Goal: Task Accomplishment & Management: Manage account settings

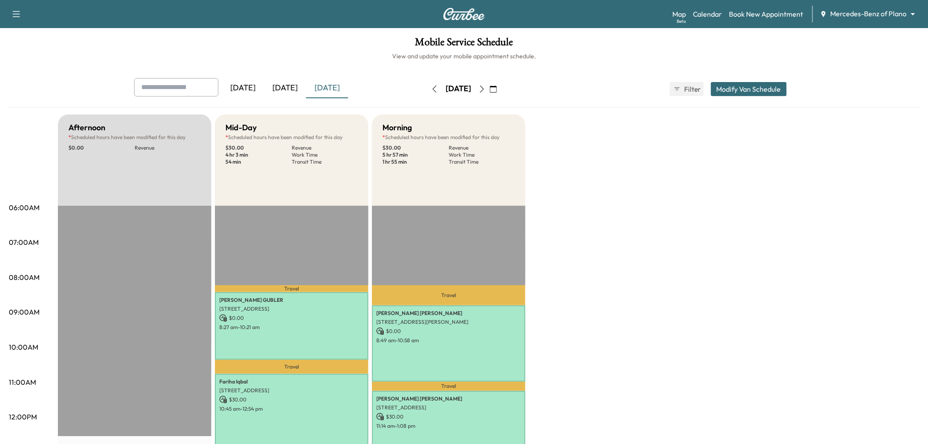
click at [486, 91] on icon "button" at bounding box center [482, 89] width 7 height 7
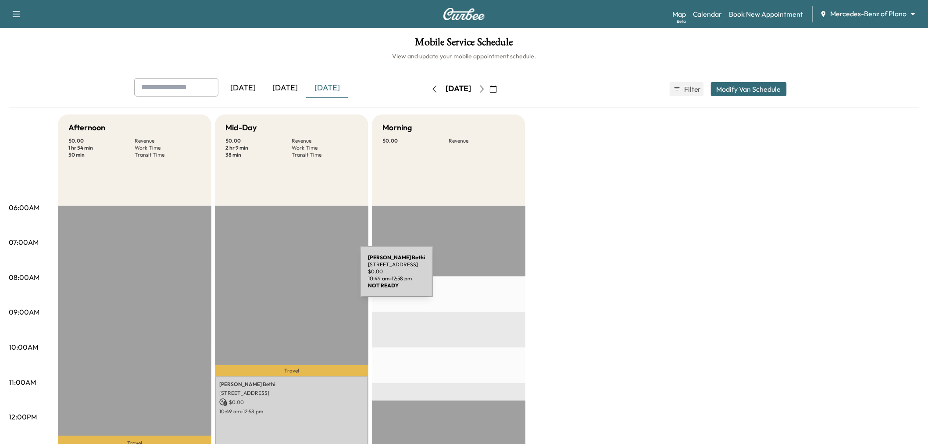
scroll to position [146, 0]
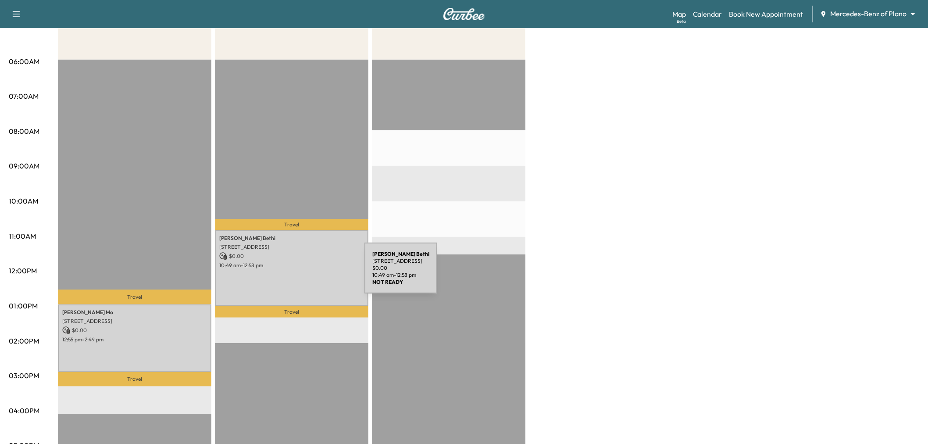
click at [304, 262] on p "10:49 am - 12:58 pm" at bounding box center [291, 265] width 145 height 7
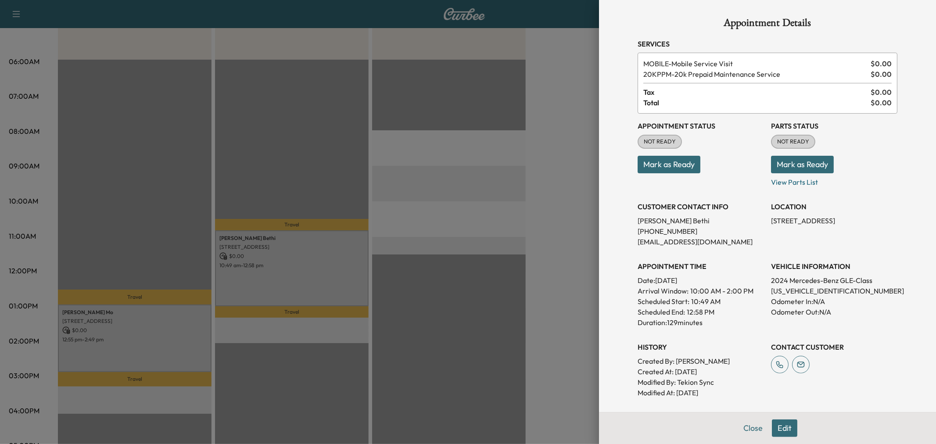
click at [166, 358] on div at bounding box center [468, 222] width 936 height 444
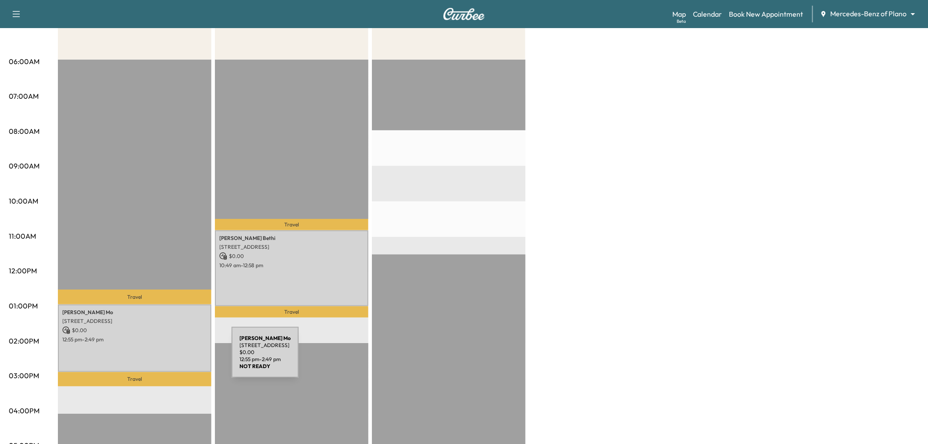
click at [166, 358] on div "Jeemon Mo 11442 Chairman Dr, Dallas, TX 75243, USA $ 0.00 12:55 pm - 2:49 pm" at bounding box center [135, 337] width 154 height 67
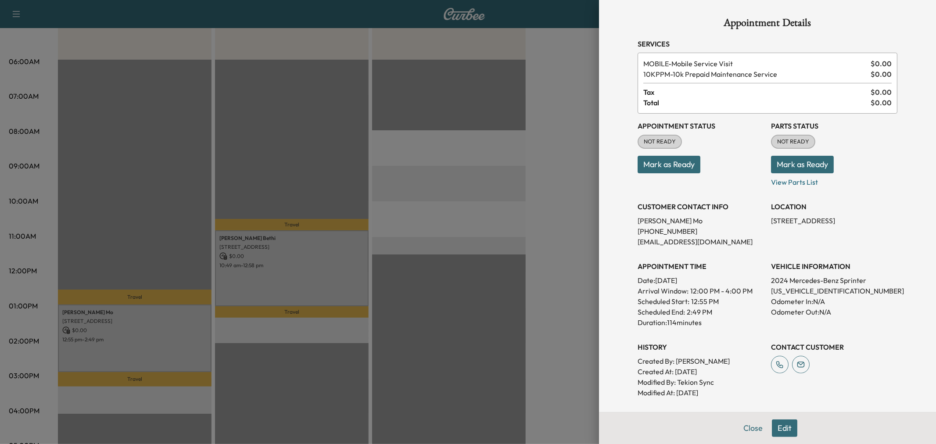
click at [166, 358] on div at bounding box center [468, 222] width 936 height 444
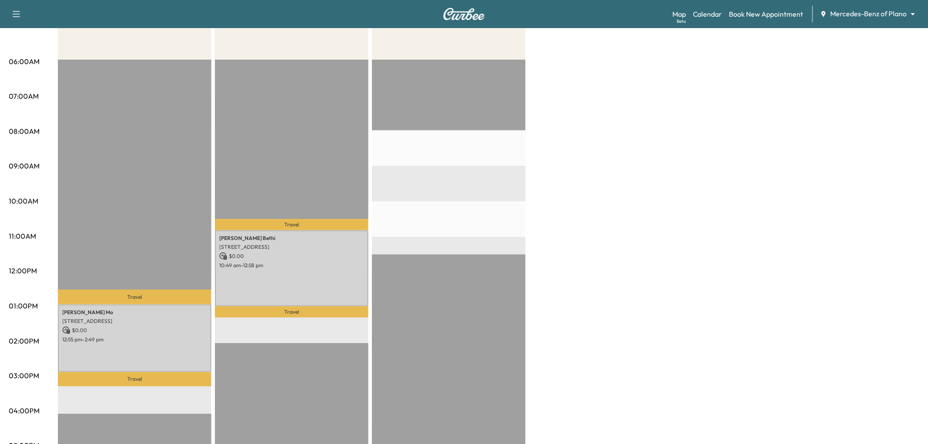
scroll to position [0, 0]
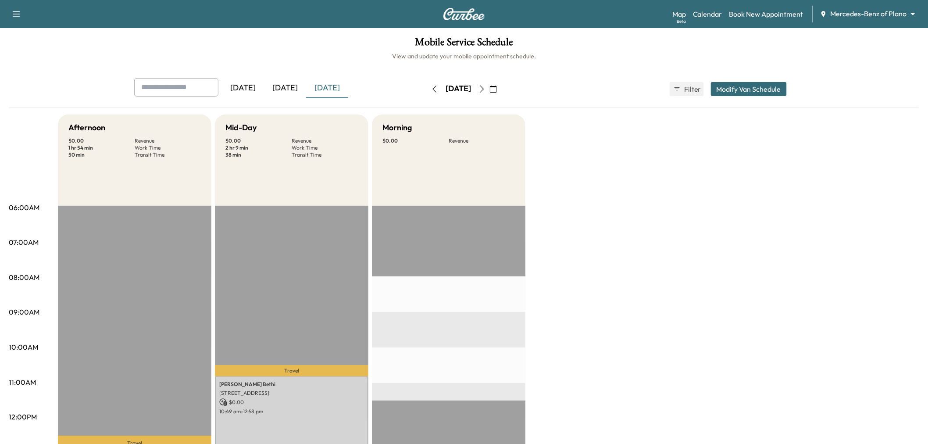
click at [486, 86] on icon "button" at bounding box center [482, 89] width 7 height 7
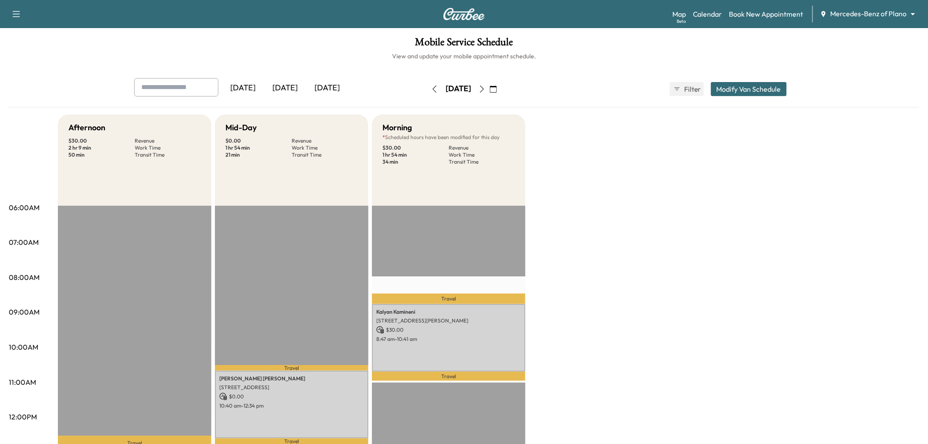
click at [738, 89] on button "Modify Van Schedule" at bounding box center [749, 89] width 76 height 14
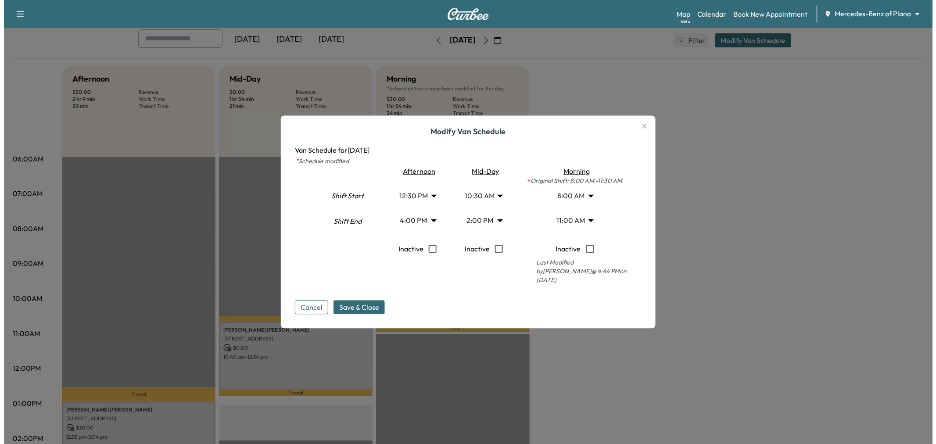
scroll to position [97, 0]
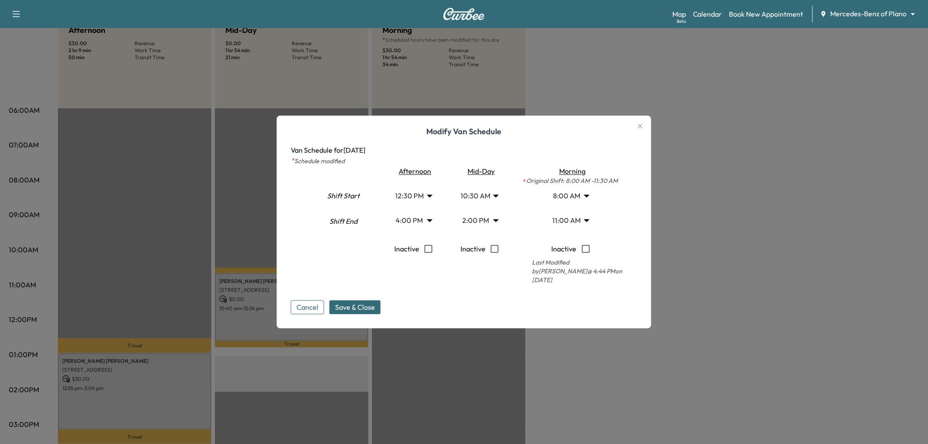
click at [575, 218] on body "Support Log Out Map Beta Calendar Book New Appointment Mercedes-Benz of Plano *…" at bounding box center [464, 125] width 928 height 444
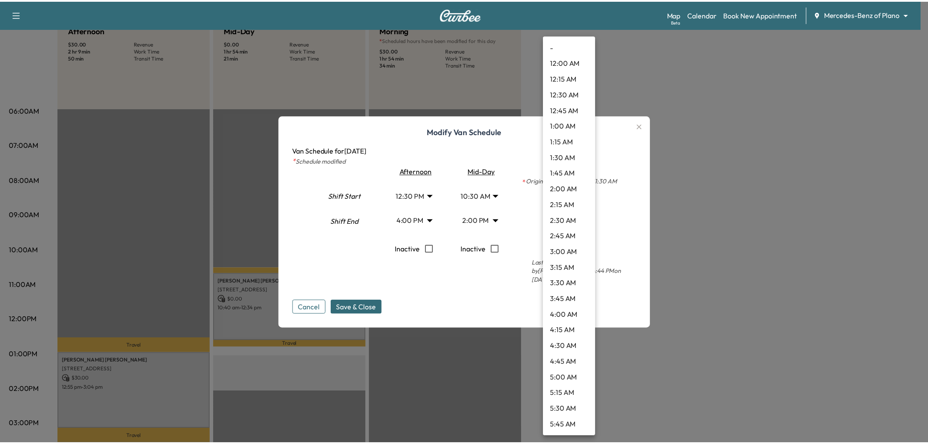
scroll to position [521, 0]
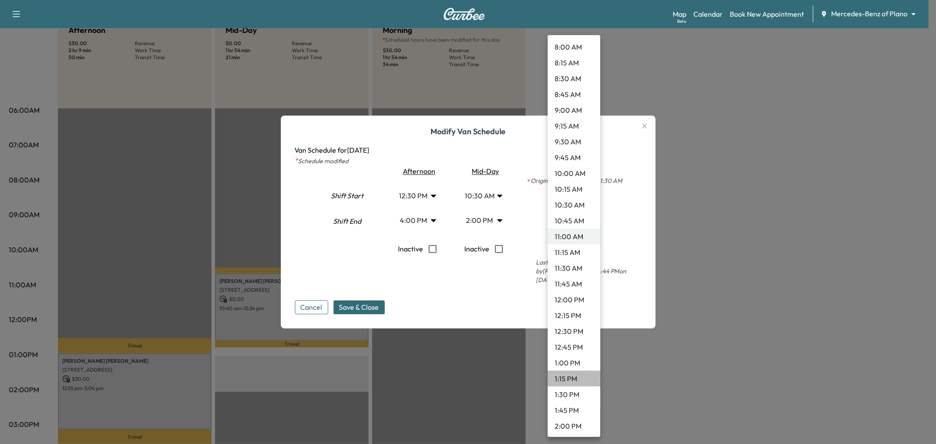
click at [575, 376] on li "1:15 PM" at bounding box center [574, 379] width 53 height 16
type input "*****"
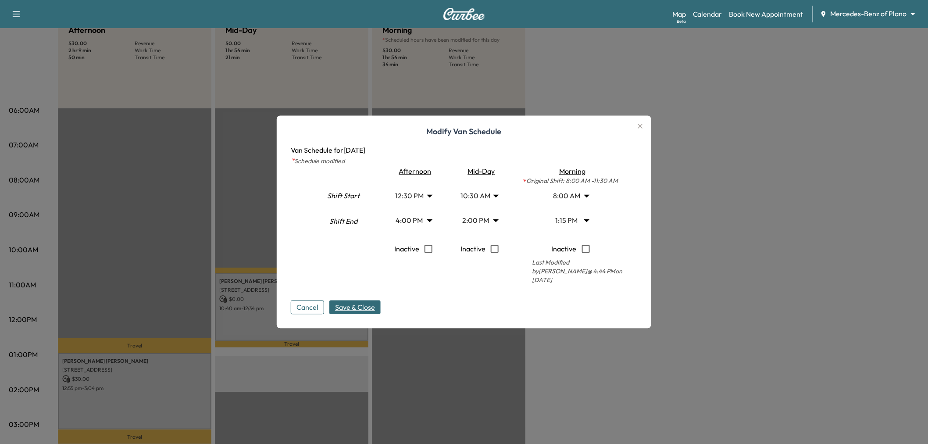
click at [370, 305] on span "Save & Close" at bounding box center [355, 307] width 40 height 11
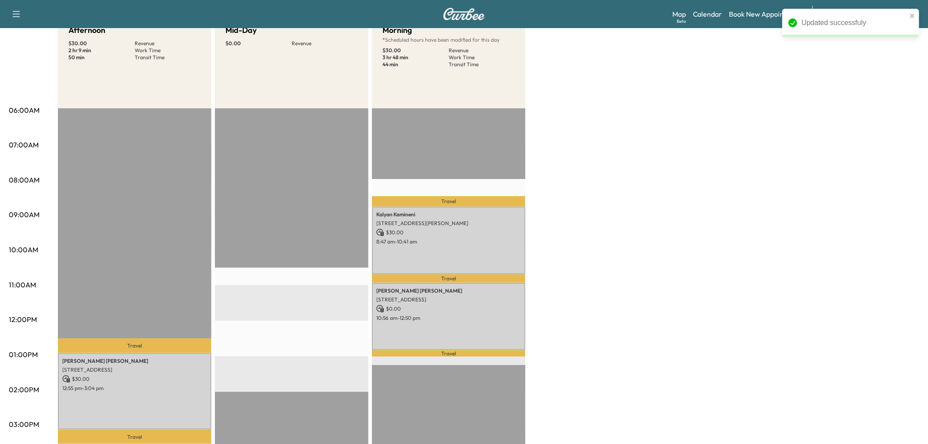
click at [580, 181] on div "Afternoon $ 30.00 Revenue 2 hr 9 min Work Time 50 min Transit Time Travel BETTY…" at bounding box center [489, 346] width 862 height 658
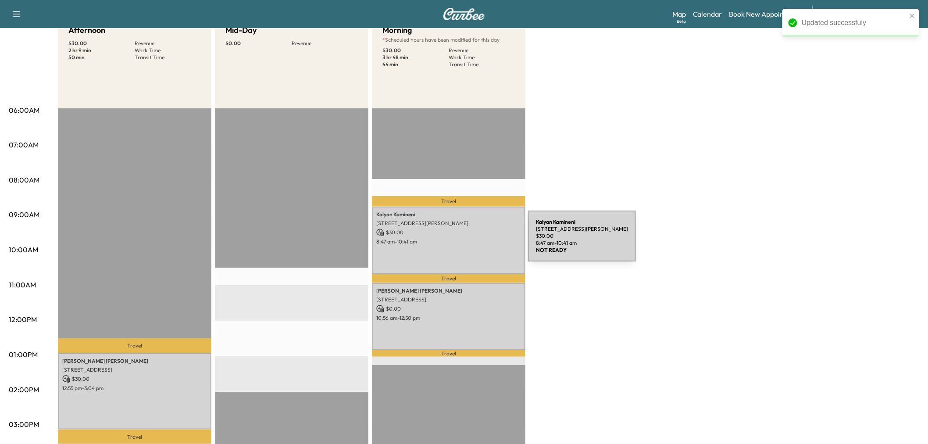
click at [462, 241] on p "8:47 am - 10:41 am" at bounding box center [448, 241] width 145 height 7
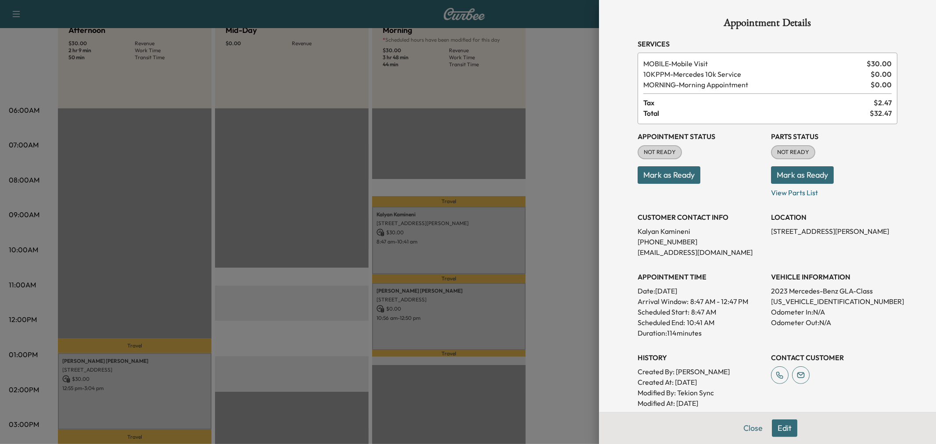
click at [560, 221] on div at bounding box center [468, 222] width 936 height 444
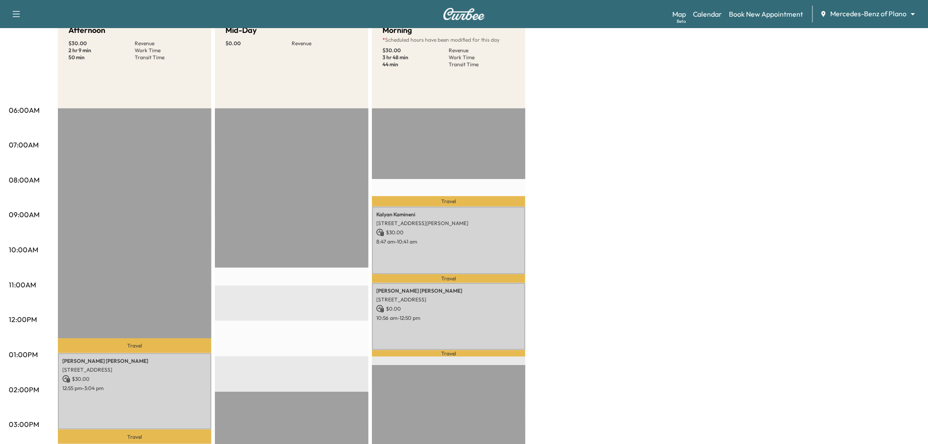
scroll to position [0, 0]
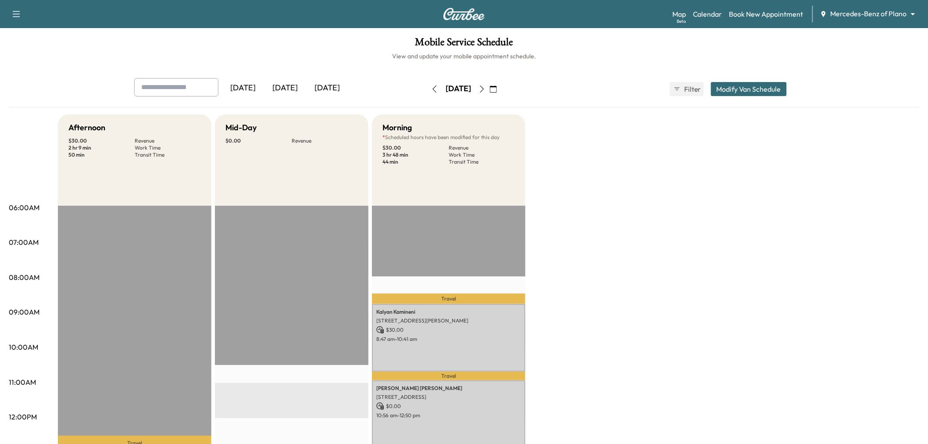
click at [486, 89] on icon "button" at bounding box center [482, 89] width 7 height 7
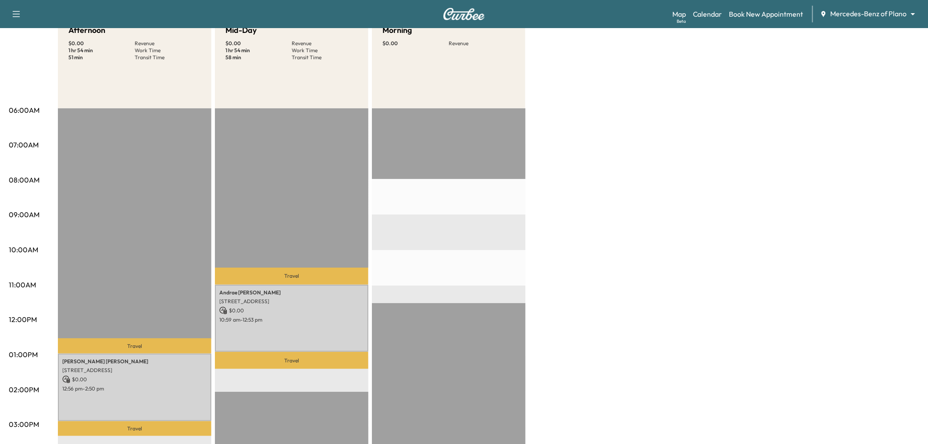
scroll to position [146, 0]
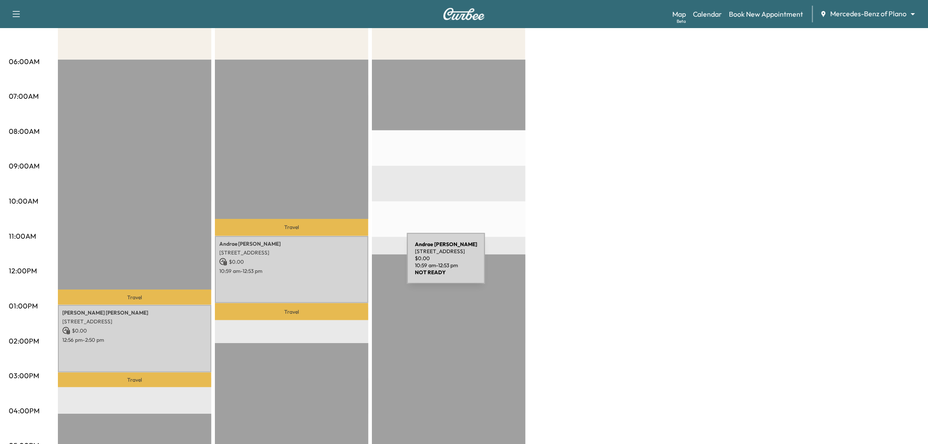
click at [341, 264] on div "Andrae Mckenzie 1916 Prickly Poppy Ct, Krugerville, TX 76227, USA $ 0.00 10:59 …" at bounding box center [292, 269] width 154 height 67
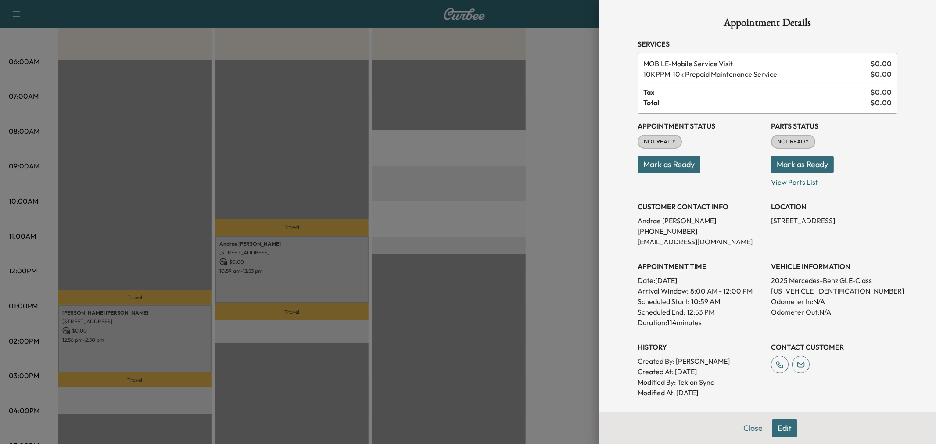
click at [341, 264] on div at bounding box center [468, 222] width 936 height 444
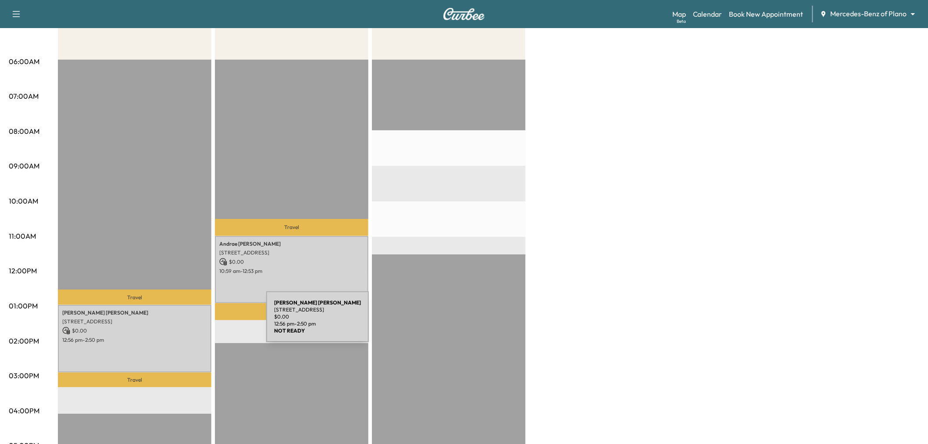
click at [201, 322] on div "Maria Ruvalcaba 11009 Harmony Hill Ln, Rowlett, TX 75089, USA $ 0.00 12:56 pm -…" at bounding box center [135, 338] width 154 height 67
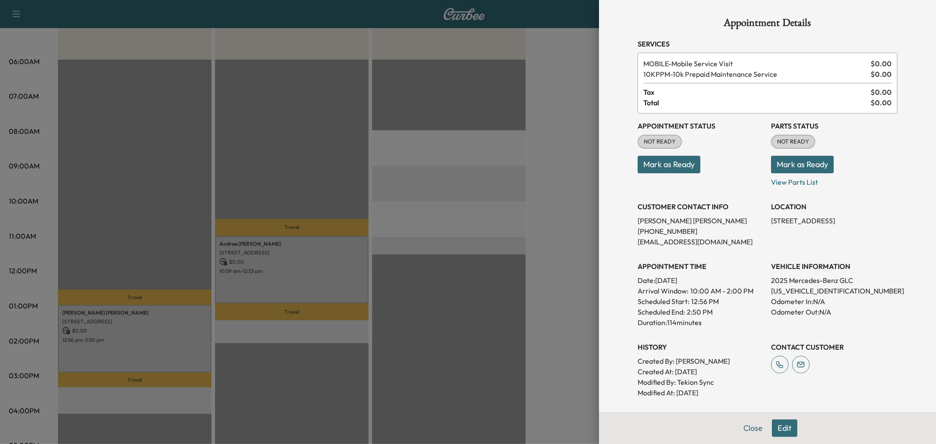
click at [200, 322] on div at bounding box center [468, 222] width 936 height 444
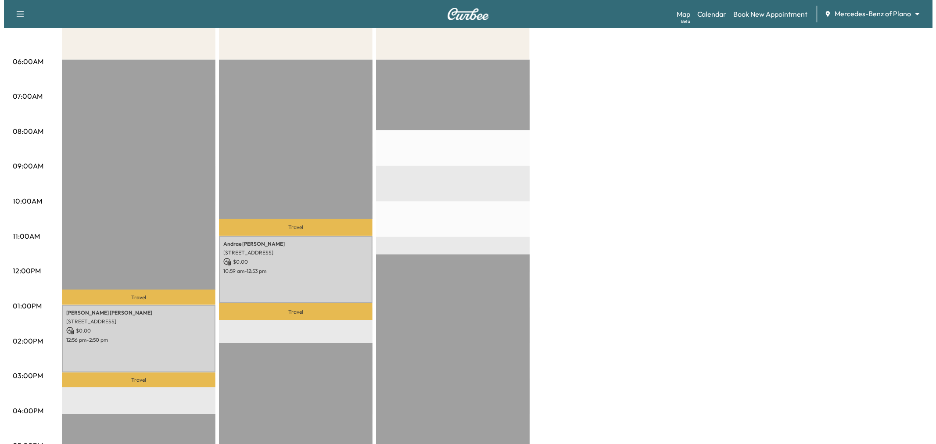
scroll to position [0, 0]
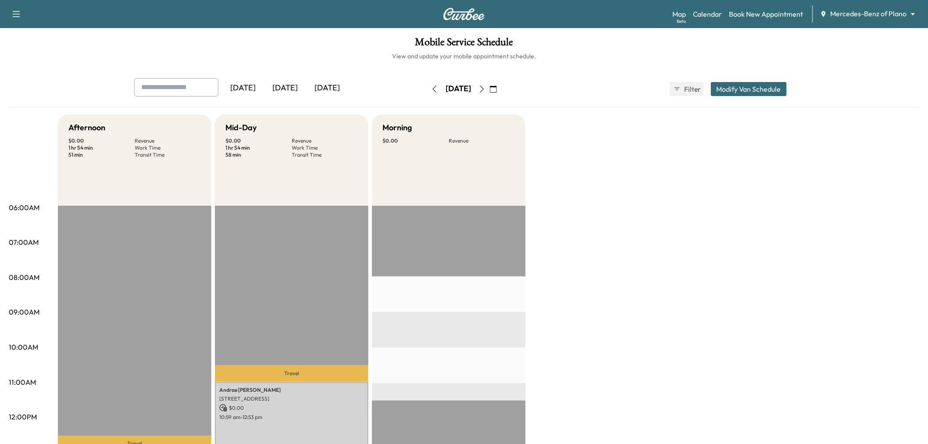
click at [726, 88] on button "Modify Van Schedule" at bounding box center [749, 89] width 76 height 14
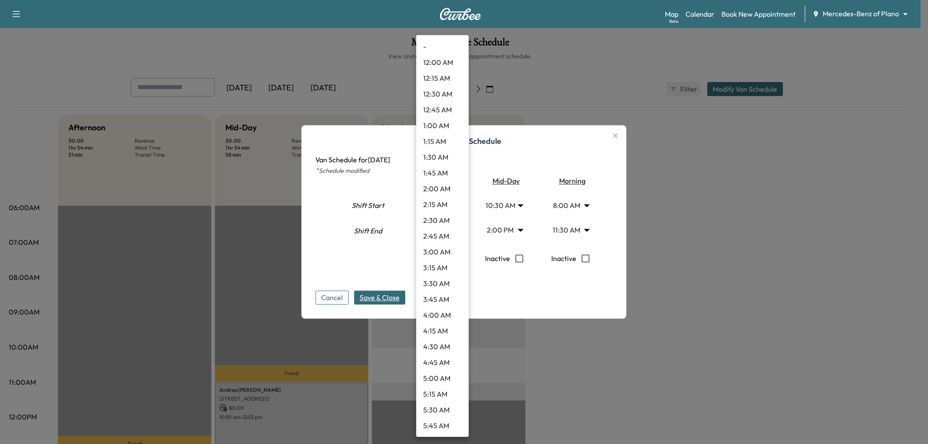
click at [429, 222] on body "Support Log Out Map Beta Calendar Book New Appointment Mercedes-Benz of Plano *…" at bounding box center [464, 222] width 928 height 444
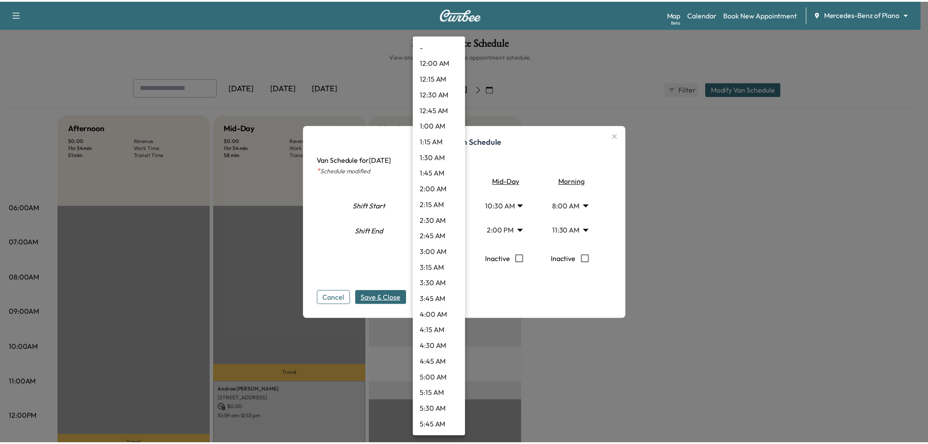
scroll to position [836, 0]
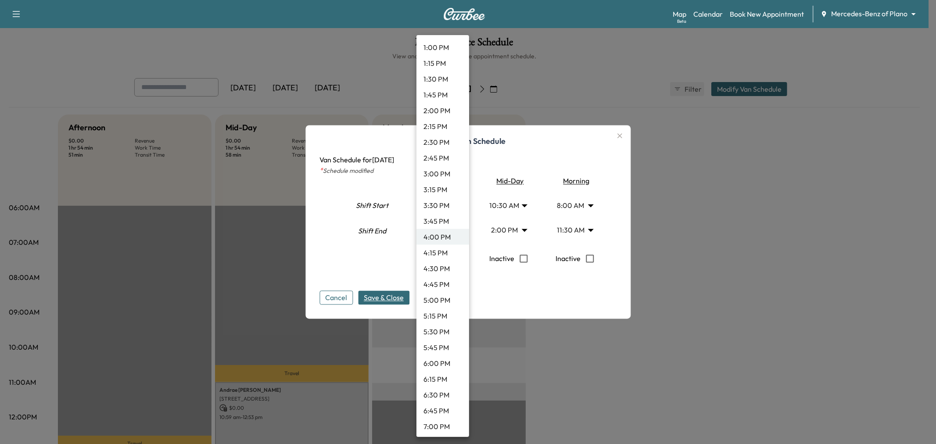
click at [441, 175] on li "3:00 PM" at bounding box center [442, 174] width 53 height 16
type input "**"
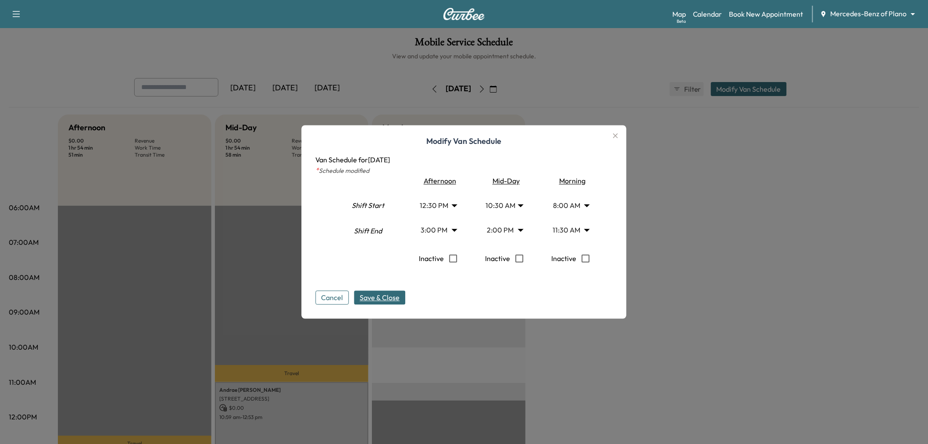
click at [388, 293] on span "Save & Close" at bounding box center [380, 298] width 40 height 11
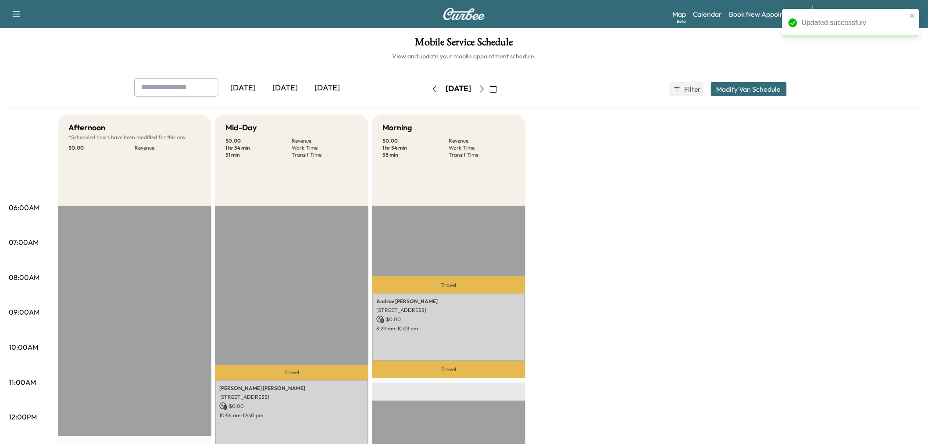
scroll to position [97, 0]
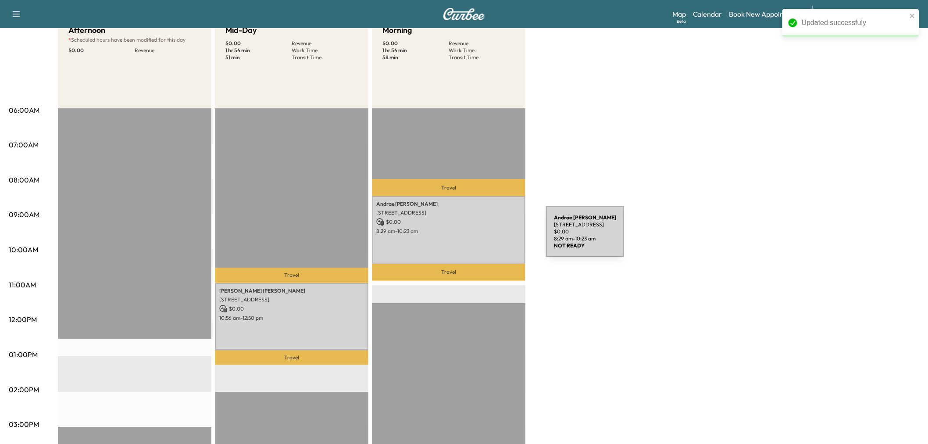
click at [480, 237] on div "Andrae Mckenzie 1916 Prickly Poppy Ct, Krugerville, TX 76227, USA $ 0.00 8:29 a…" at bounding box center [449, 229] width 154 height 67
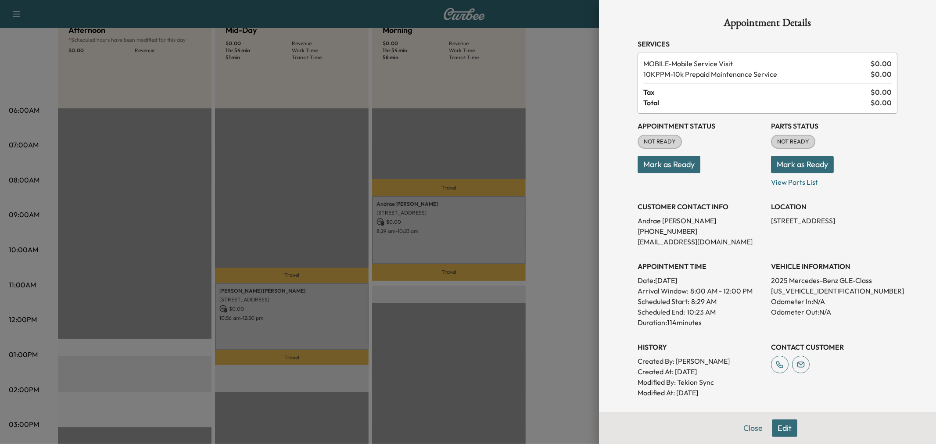
click at [347, 297] on div at bounding box center [468, 222] width 936 height 444
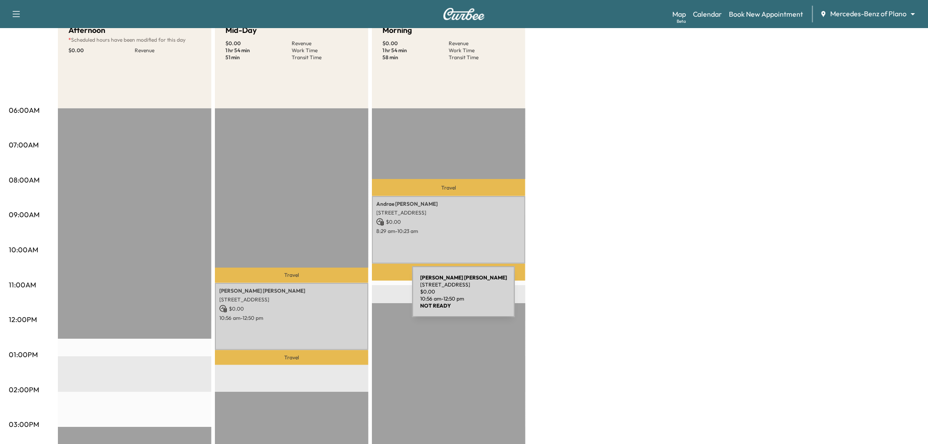
click at [347, 297] on p "11009 Harmony Hill Ln, Rowlett, TX 75089, USA" at bounding box center [291, 299] width 145 height 7
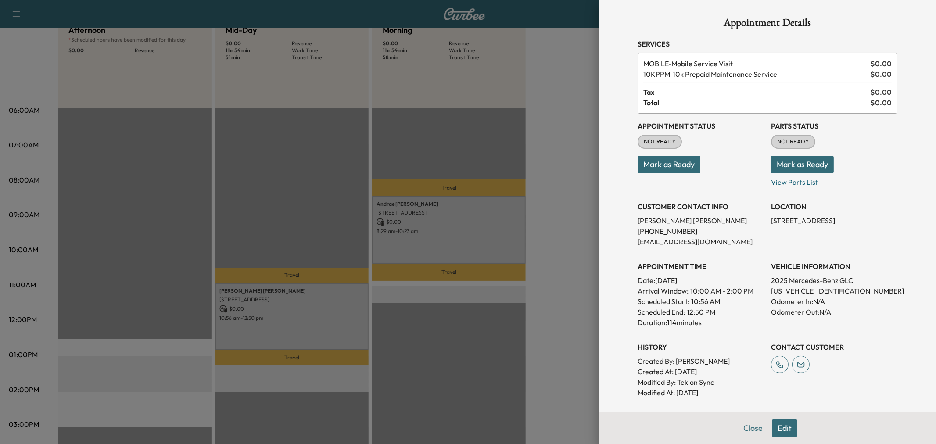
click at [347, 297] on div at bounding box center [468, 222] width 936 height 444
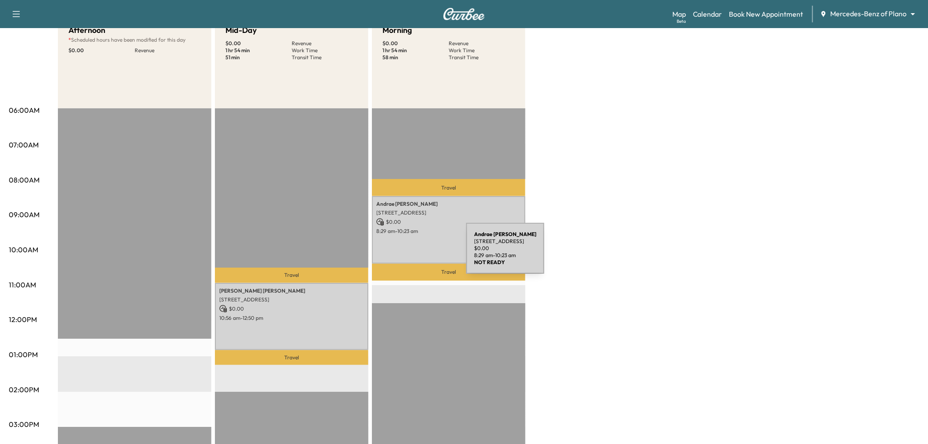
click at [419, 238] on div "Andrae Mckenzie 1916 Prickly Poppy Ct, Krugerville, TX 76227, USA $ 0.00 8:29 a…" at bounding box center [449, 229] width 154 height 67
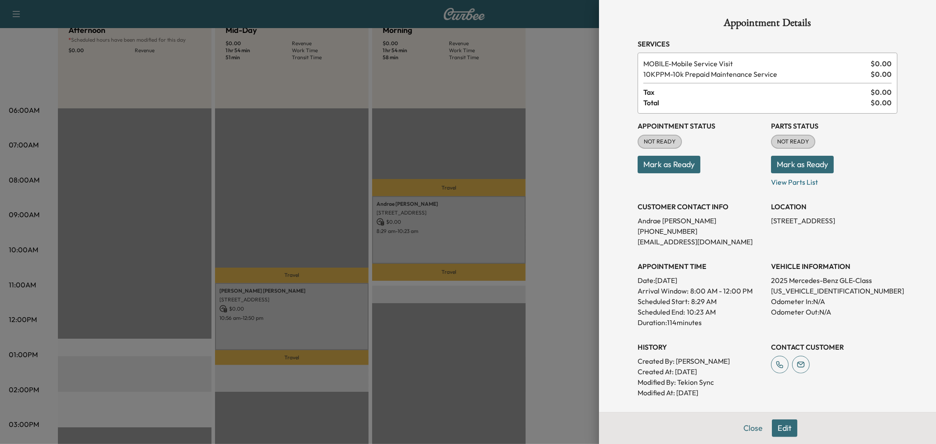
click at [419, 238] on div at bounding box center [468, 222] width 936 height 444
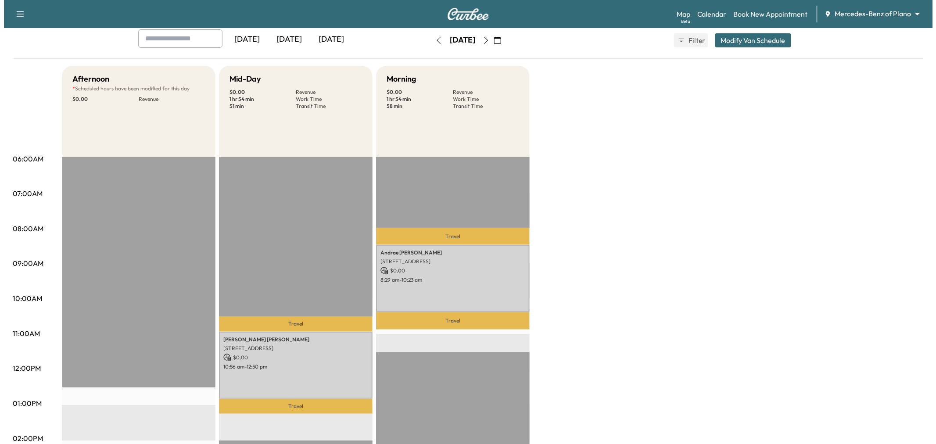
scroll to position [0, 0]
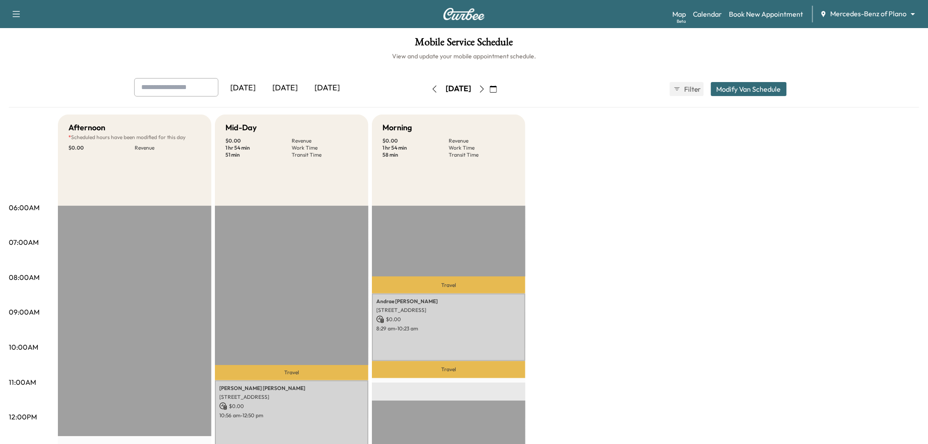
click at [734, 85] on button "Modify Van Schedule" at bounding box center [749, 89] width 76 height 14
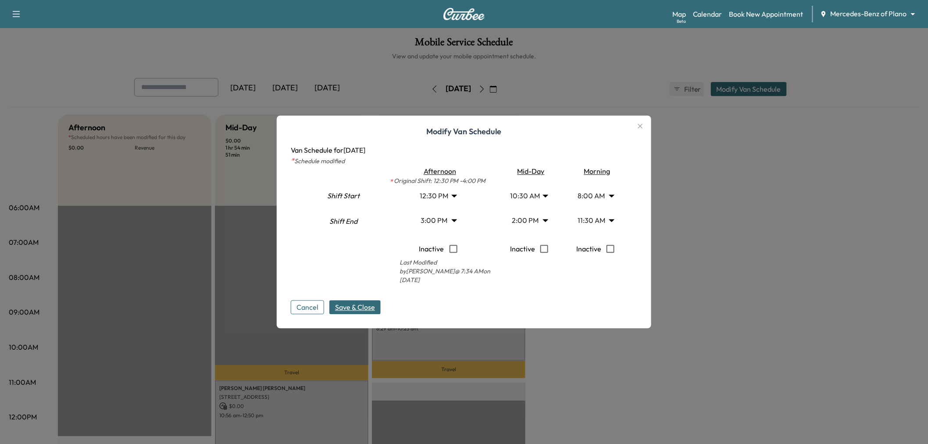
click at [452, 198] on body "Support Log Out Map Beta Calendar Book New Appointment Mercedes-Benz of Plano *…" at bounding box center [464, 222] width 928 height 444
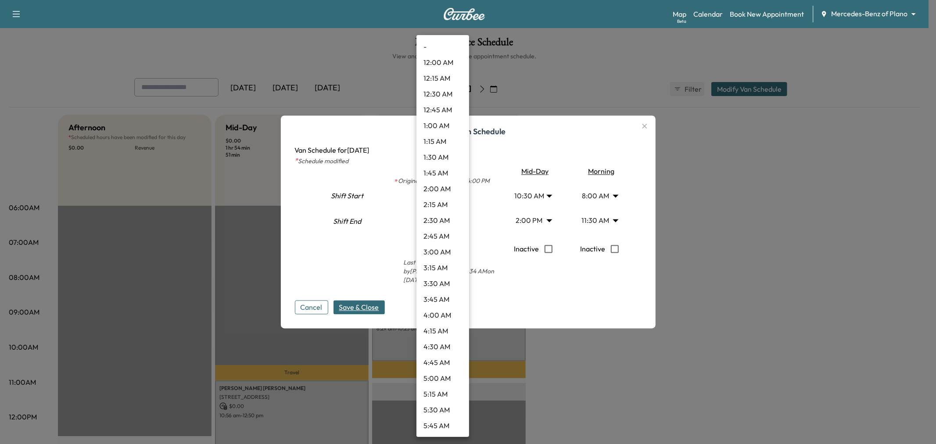
scroll to position [616, 0]
click at [523, 293] on div at bounding box center [468, 222] width 936 height 444
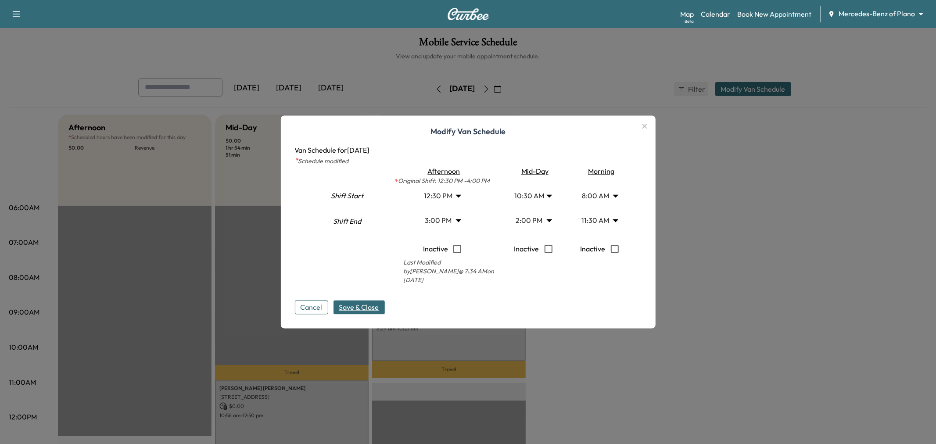
click at [441, 191] on body "Support Log Out Map Beta Calendar Book New Appointment Mercedes-Benz of Plano *…" at bounding box center [468, 222] width 936 height 444
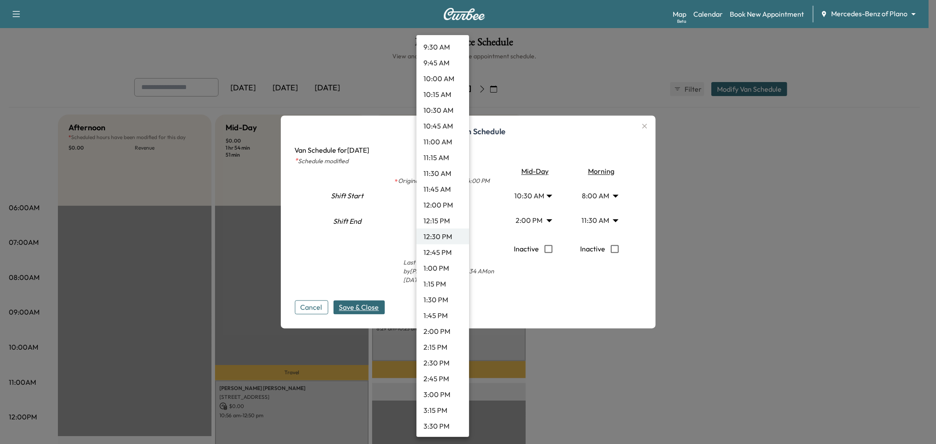
click at [435, 198] on li "12:00 PM" at bounding box center [442, 205] width 53 height 16
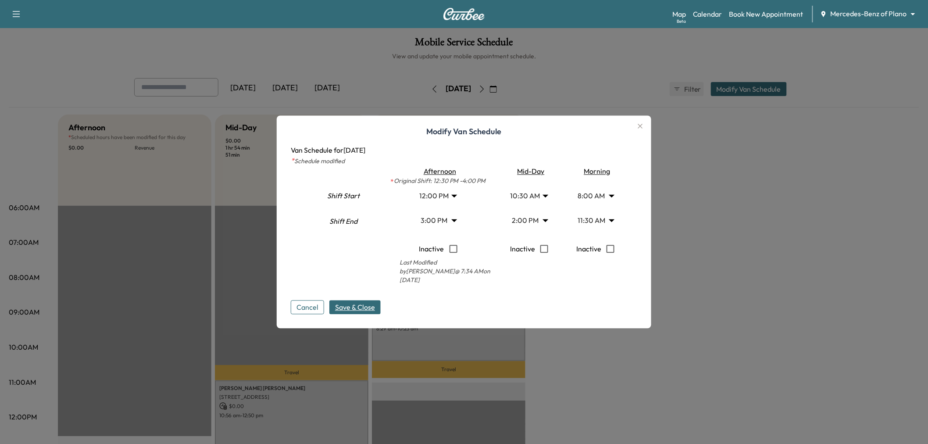
click at [362, 257] on div "Shift Start Shift End" at bounding box center [343, 226] width 63 height 120
click at [356, 309] on span "Save & Close" at bounding box center [355, 307] width 40 height 11
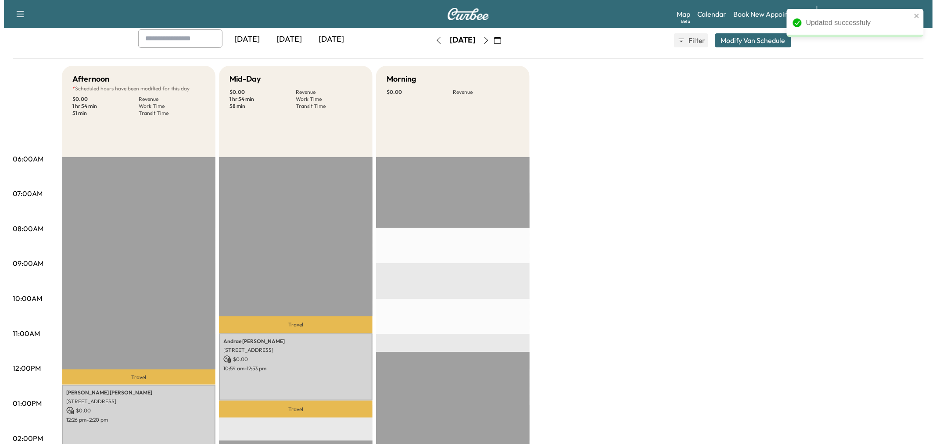
scroll to position [0, 0]
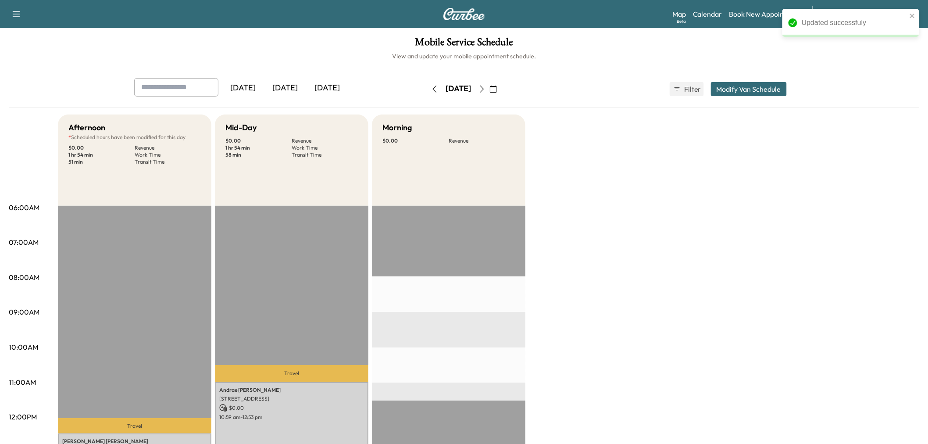
click at [738, 90] on button "Modify Van Schedule" at bounding box center [749, 89] width 76 height 14
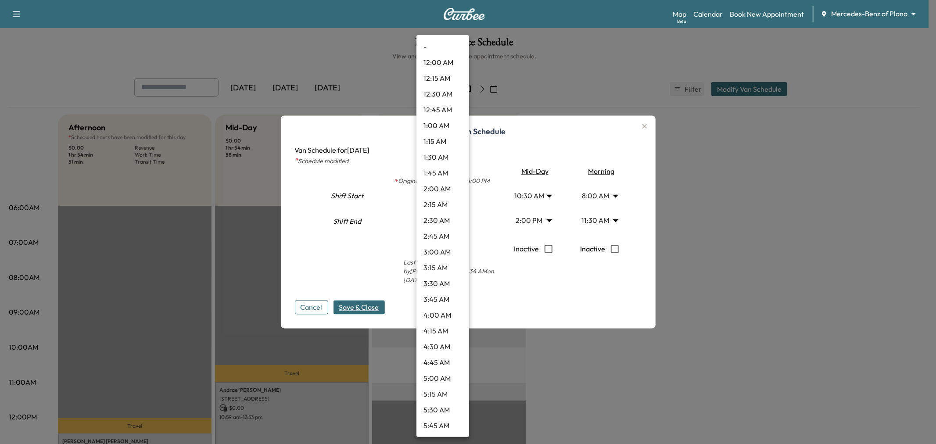
click at [445, 195] on body "Updated successfuly Support Log Out Map Beta Calendar Book New Appointment Merc…" at bounding box center [468, 222] width 936 height 444
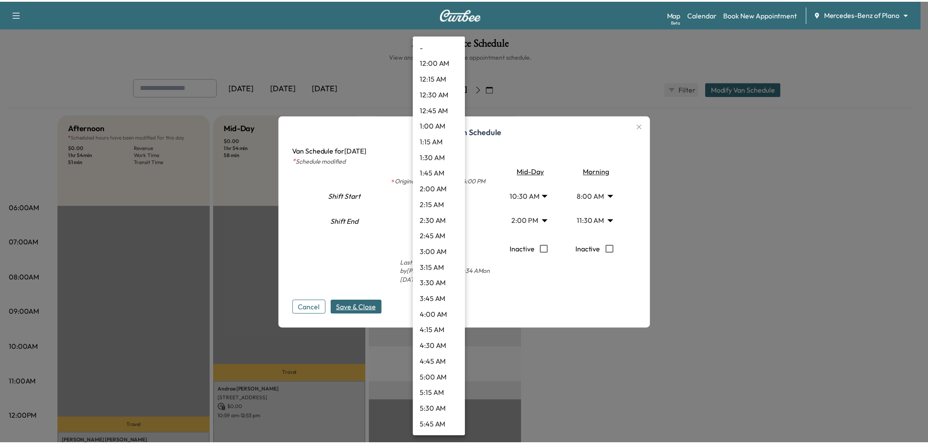
scroll to position [584, 0]
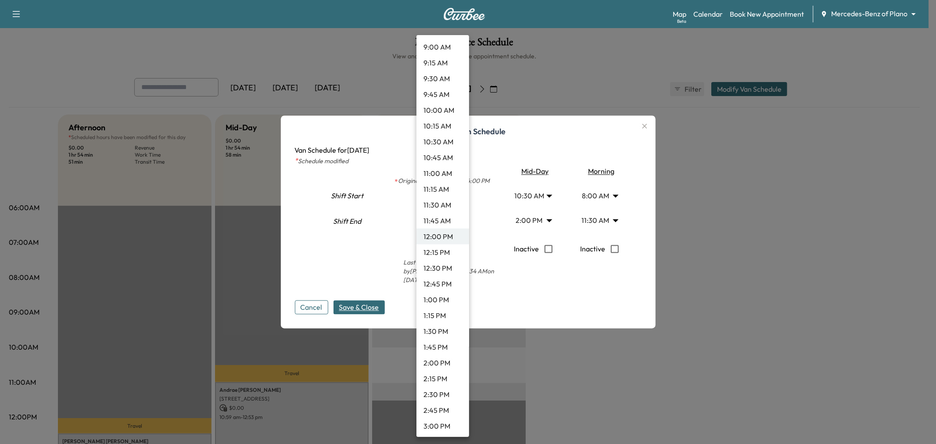
click at [445, 266] on li "12:30 PM" at bounding box center [442, 268] width 53 height 16
type input "****"
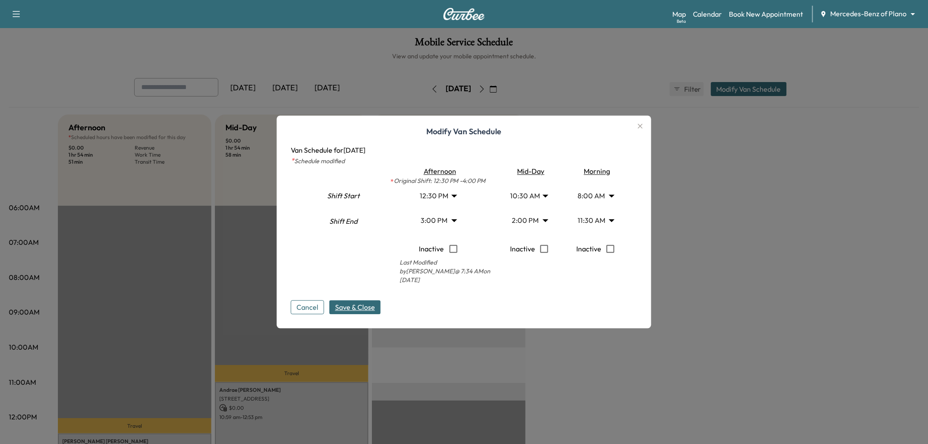
click at [344, 315] on div "Modify Van Schedule Van Schedule for Friday, August 15, 2025 * Schedule modifie…" at bounding box center [464, 222] width 375 height 213
click at [365, 304] on span "Save & Close" at bounding box center [355, 307] width 40 height 11
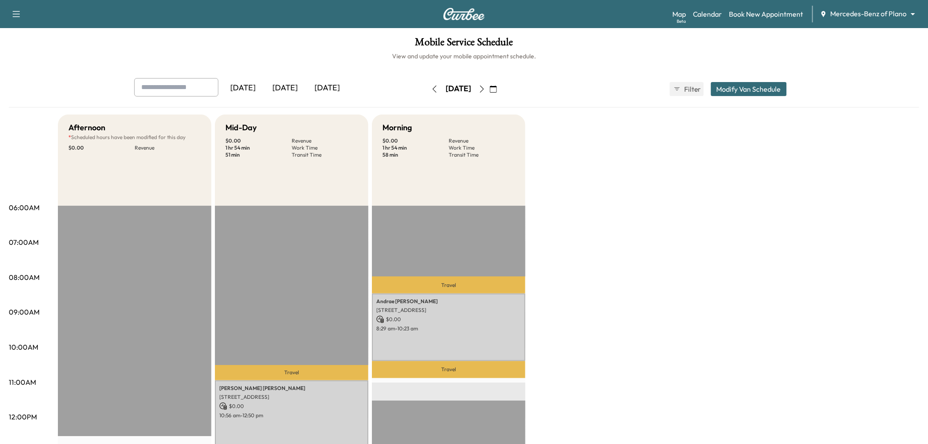
click at [297, 85] on div "[DATE]" at bounding box center [285, 88] width 42 height 20
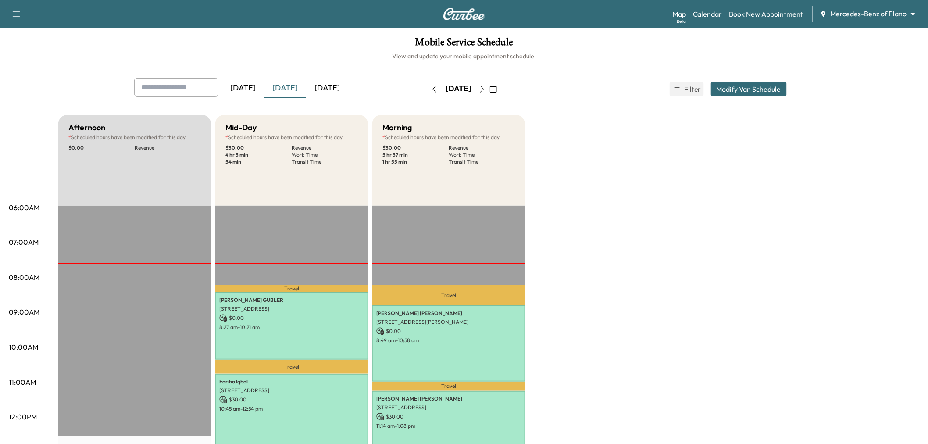
click at [327, 91] on div "[DATE]" at bounding box center [327, 88] width 42 height 20
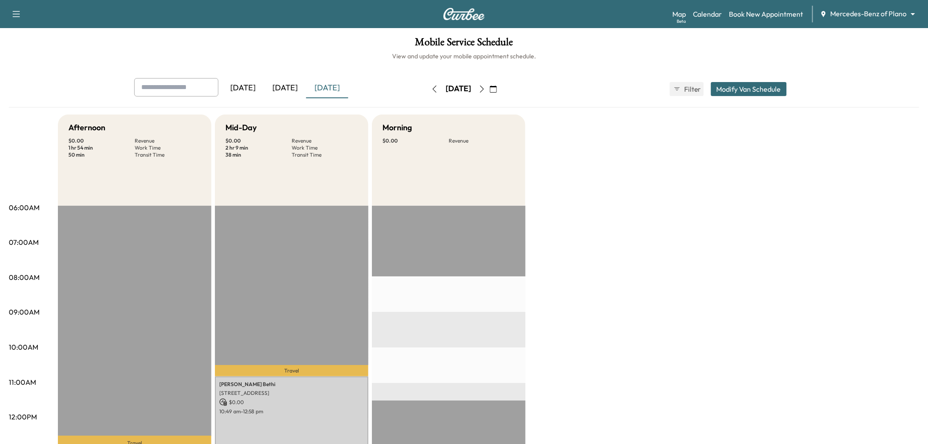
click at [287, 84] on div "[DATE]" at bounding box center [285, 88] width 42 height 20
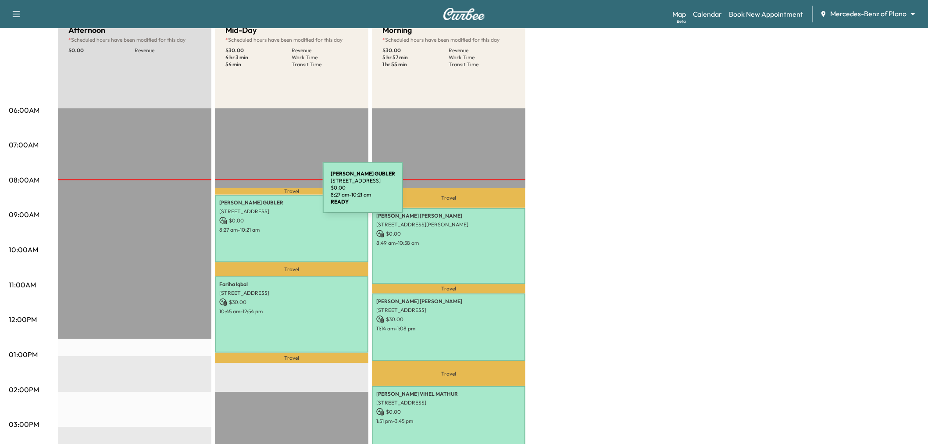
scroll to position [49, 0]
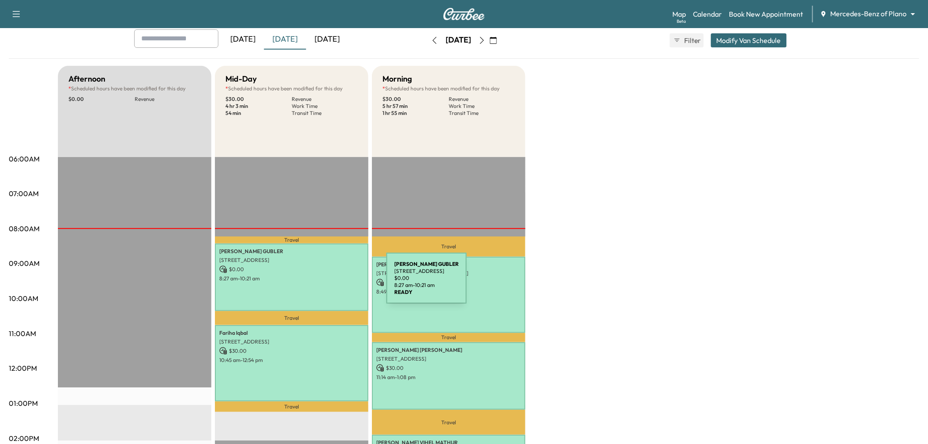
click at [321, 283] on div "LEANDRO GUBLER 4584 Explorer Drive, Frisco, TX 75034, US $ 0.00 8:27 am - 10:21…" at bounding box center [292, 276] width 154 height 67
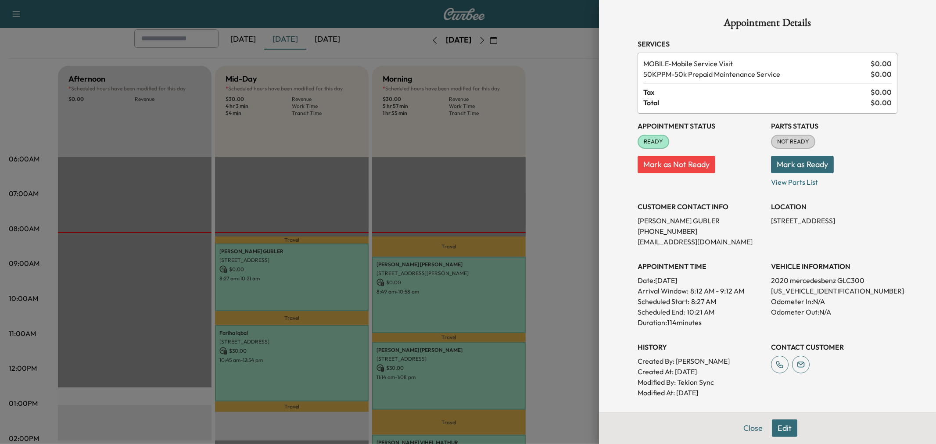
click at [797, 221] on p "4584 Explorer Drive, Frisco, TX 75034, US" at bounding box center [834, 220] width 126 height 11
click at [798, 221] on p "4584 Explorer Drive, Frisco, TX 75034, US" at bounding box center [834, 220] width 126 height 11
click at [808, 221] on p "4584 Explorer Drive, Frisco, TX 75034, US" at bounding box center [834, 220] width 126 height 11
click at [809, 221] on p "4584 Explorer Drive, Frisco, TX 75034, US" at bounding box center [834, 220] width 126 height 11
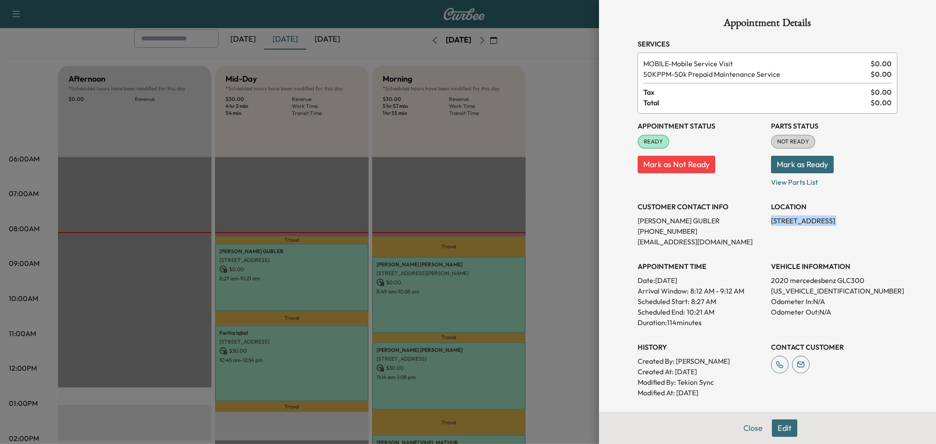
click at [809, 221] on p "4584 Explorer Drive, Frisco, TX 75034, US" at bounding box center [834, 220] width 126 height 11
copy p "4584 Explorer Drive, Frisco, TX 75034, US"
click at [458, 278] on div at bounding box center [468, 222] width 936 height 444
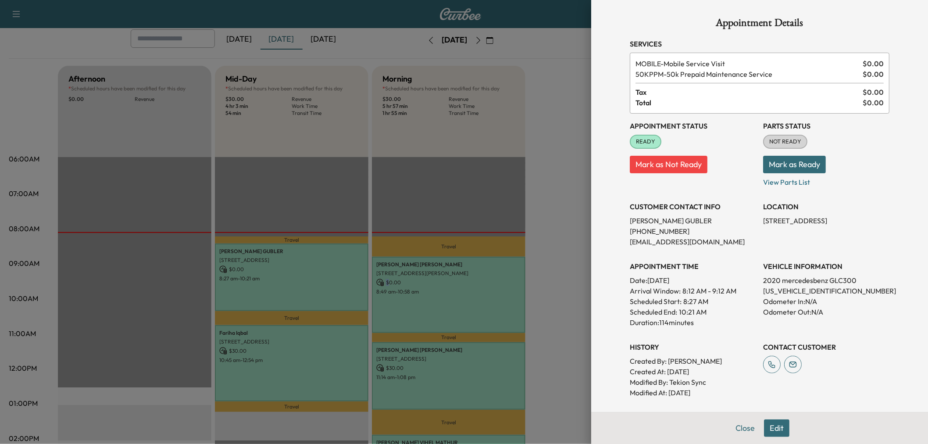
click at [458, 279] on p "$ 0.00" at bounding box center [448, 283] width 145 height 8
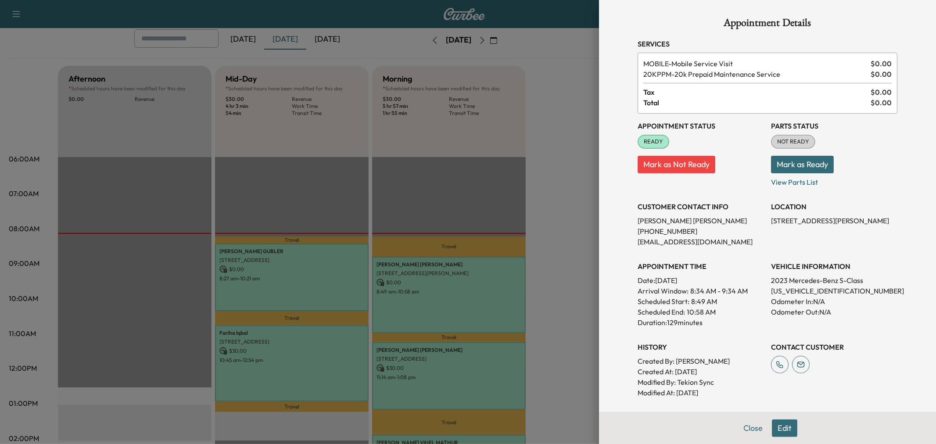
click at [811, 222] on p "4036 Stanton Dr, Wylie, TX 75098, USA" at bounding box center [834, 220] width 126 height 11
copy p "4036 Stanton Dr, Wylie, TX 75098, USA"
click at [549, 261] on div at bounding box center [468, 222] width 936 height 444
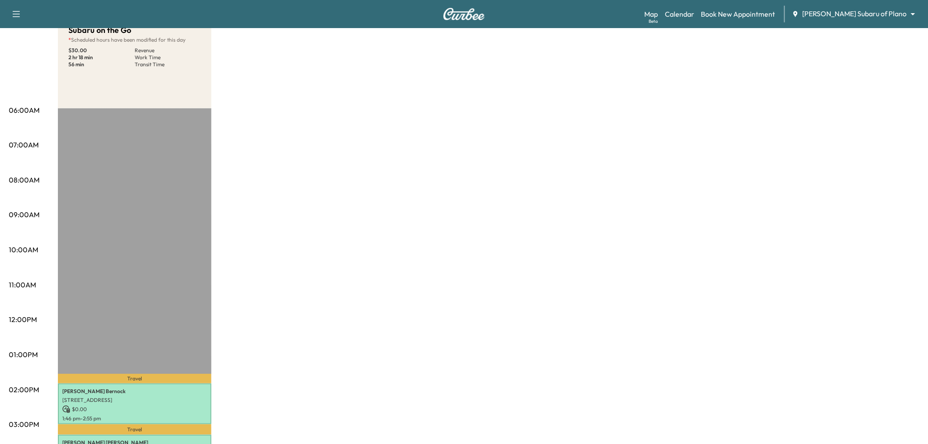
scroll to position [49, 0]
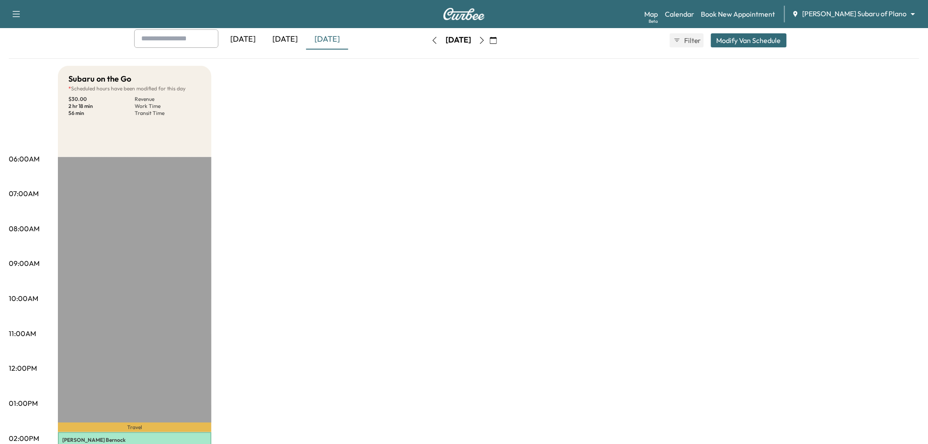
click at [484, 38] on icon "button" at bounding box center [482, 40] width 4 height 7
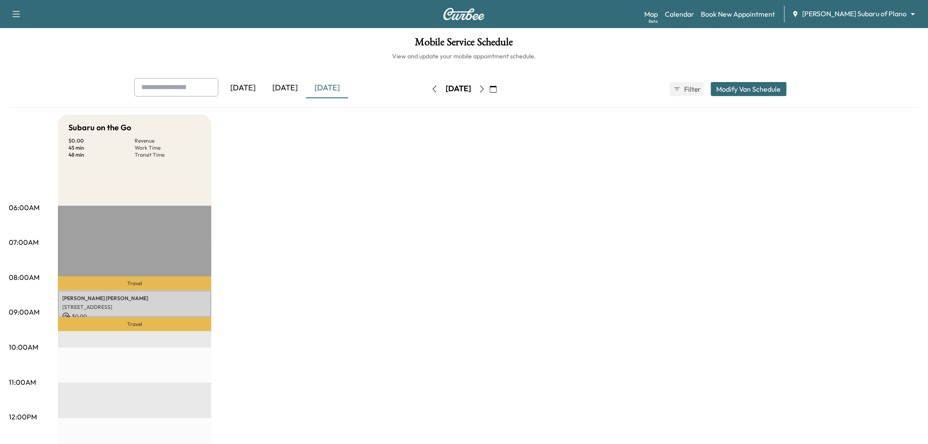
click at [486, 89] on icon "button" at bounding box center [482, 89] width 7 height 7
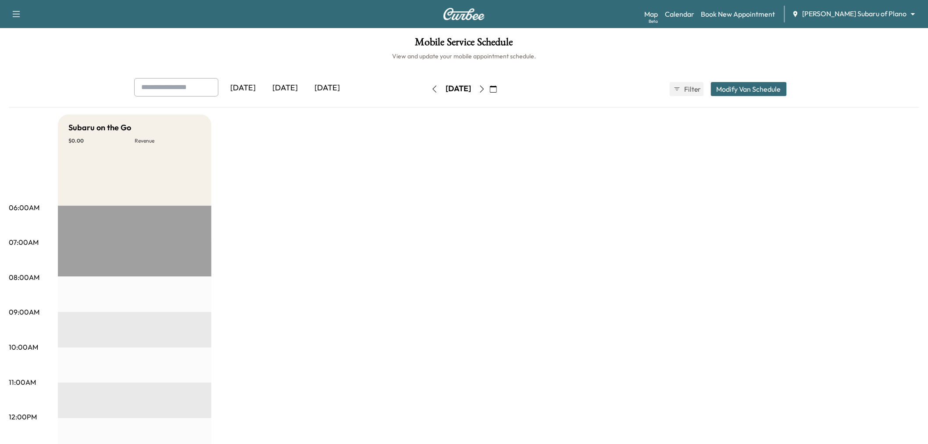
click at [297, 83] on div "[DATE]" at bounding box center [285, 88] width 42 height 20
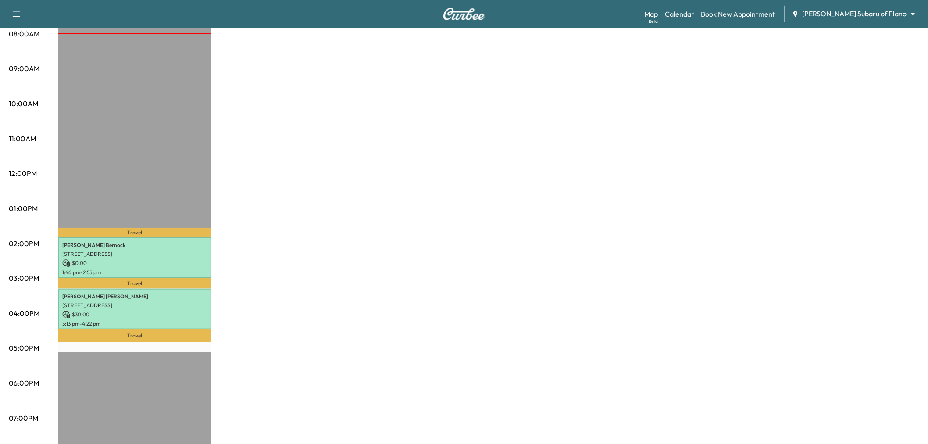
scroll to position [49, 0]
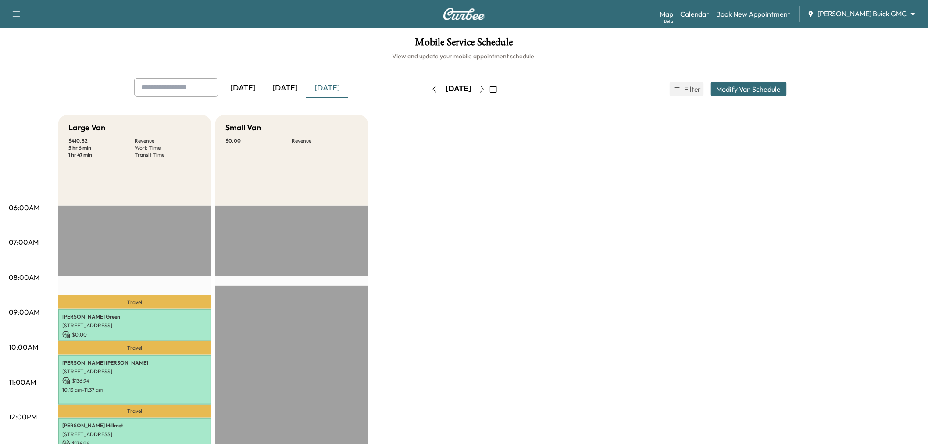
click at [290, 86] on div "[DATE]" at bounding box center [285, 88] width 42 height 20
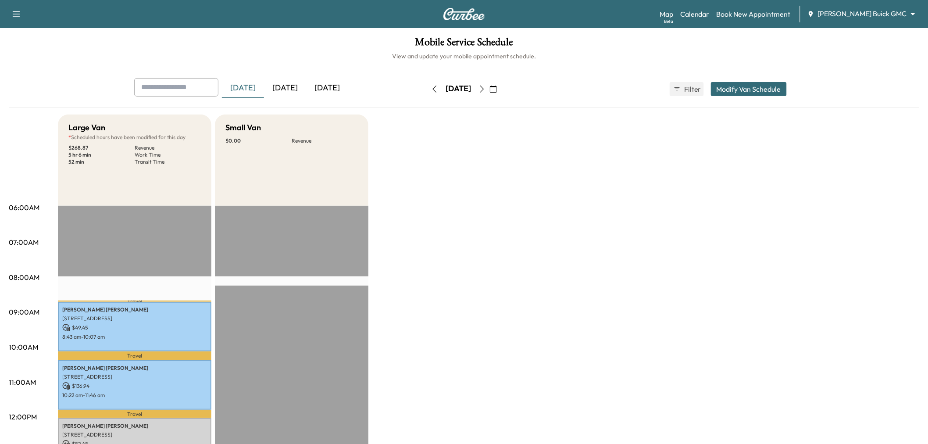
click at [296, 85] on div "[DATE]" at bounding box center [285, 88] width 42 height 20
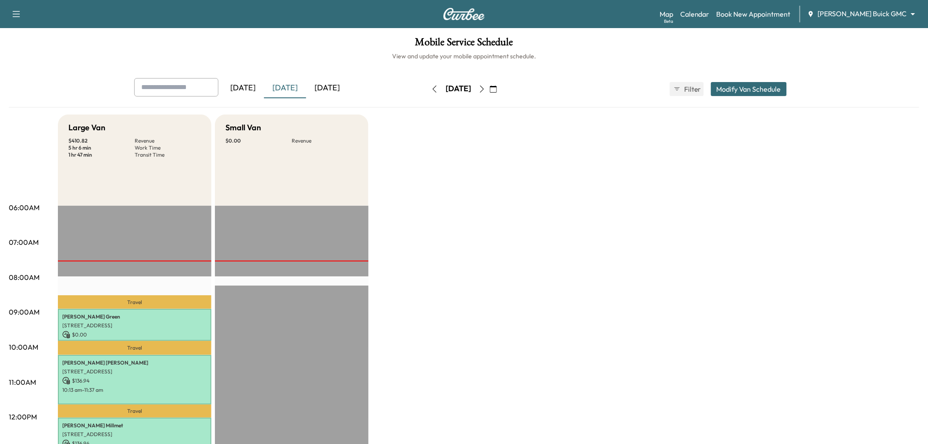
click at [281, 87] on div "[DATE]" at bounding box center [285, 88] width 42 height 20
click at [331, 83] on div "[DATE]" at bounding box center [327, 88] width 42 height 20
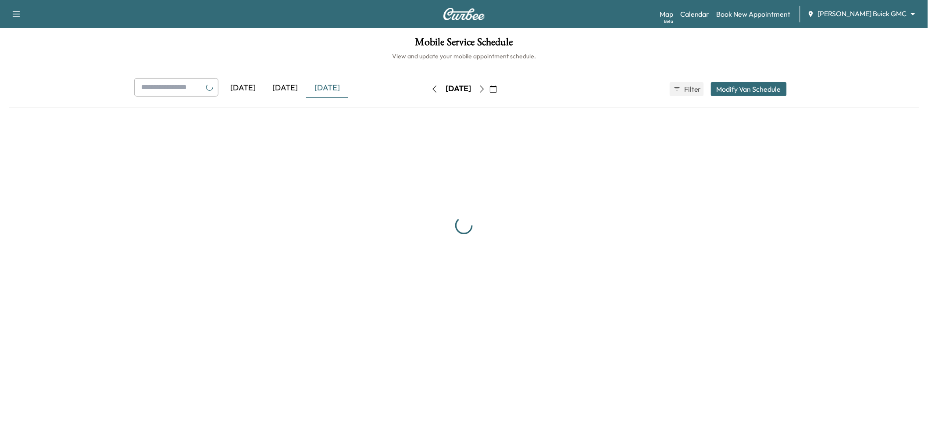
click at [295, 86] on div "[DATE]" at bounding box center [285, 88] width 42 height 20
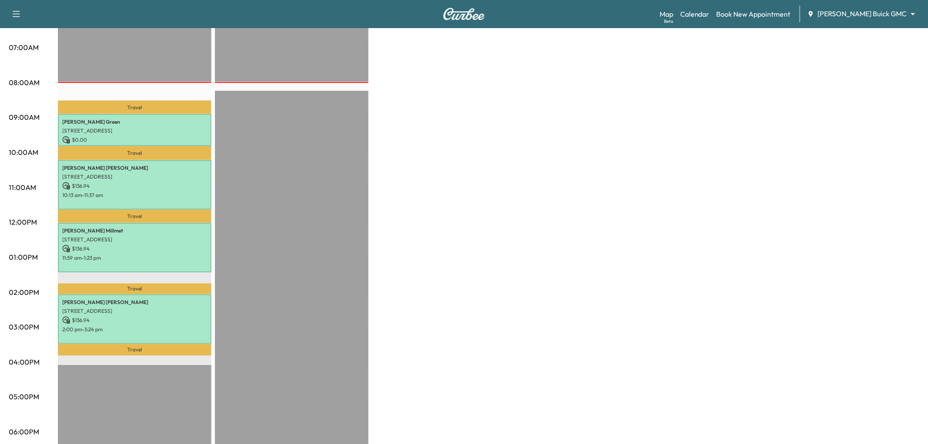
scroll to position [49, 0]
